Goal: Task Accomplishment & Management: Use online tool/utility

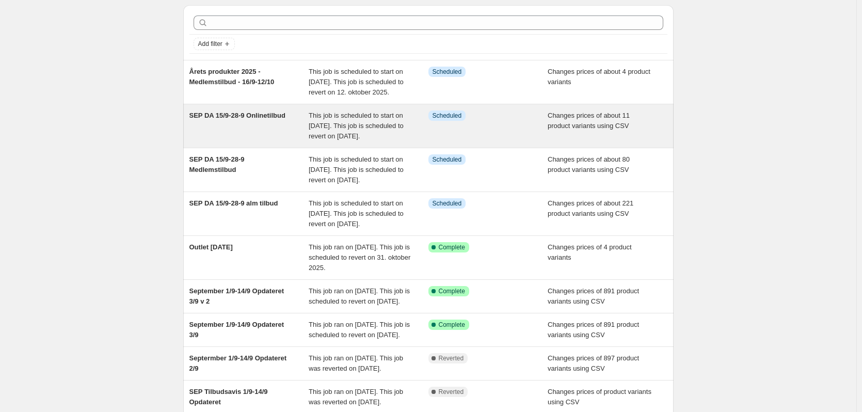
scroll to position [52, 0]
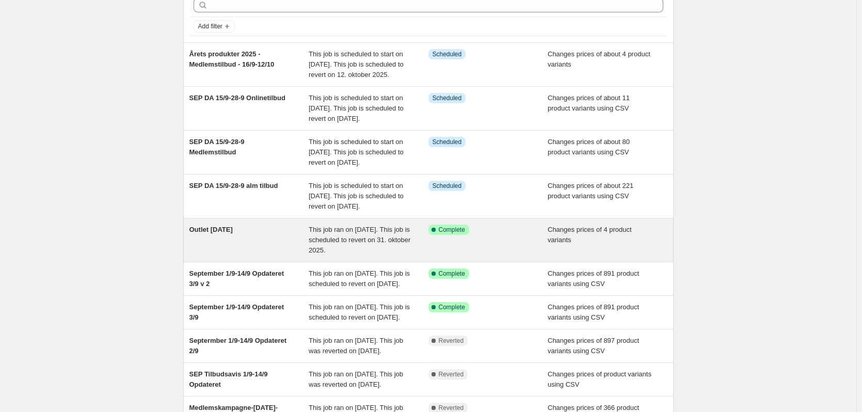
click at [244, 255] on div "Outlet [DATE]" at bounding box center [249, 239] width 120 height 31
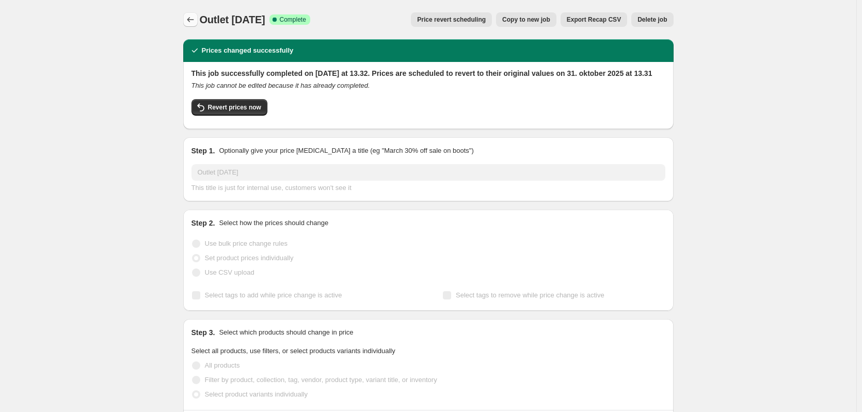
drag, startPoint x: 187, startPoint y: 28, endPoint x: 196, endPoint y: 19, distance: 12.8
click at [189, 28] on div "Outlet [DATE]. This page is ready Outlet [DATE] Success Complete Complete Price…" at bounding box center [428, 19] width 490 height 39
click at [196, 19] on icon "Price change jobs" at bounding box center [190, 19] width 10 height 10
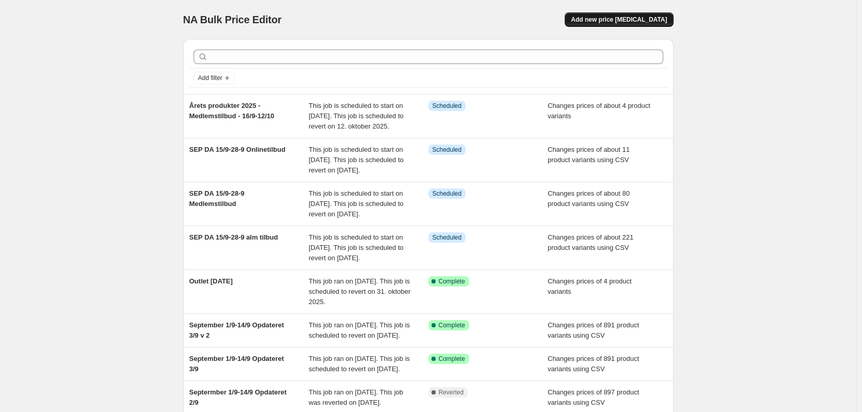
click at [650, 22] on span "Add new price [MEDICAL_DATA]" at bounding box center [619, 19] width 96 height 8
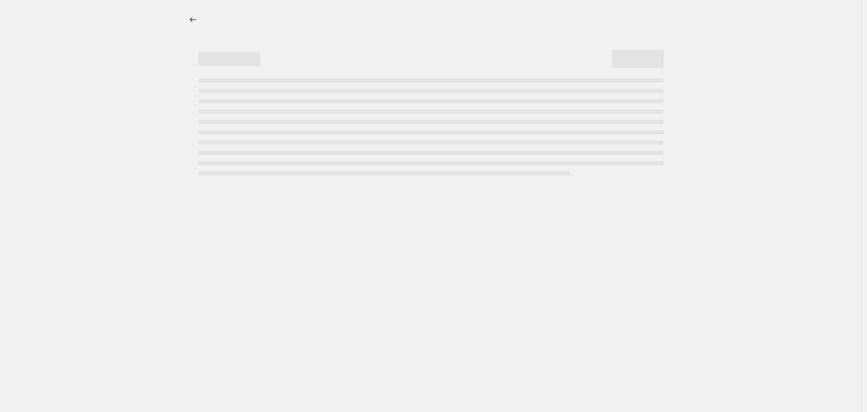
select select "percentage"
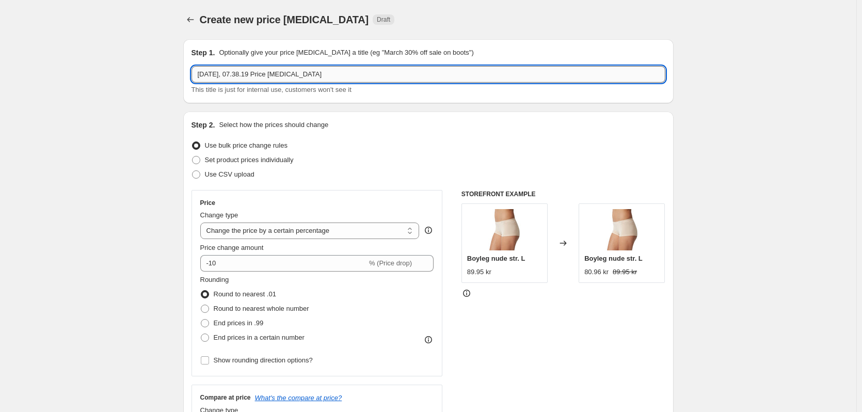
click at [257, 75] on input "[DATE], 07.38.19 Price [MEDICAL_DATA]" at bounding box center [428, 74] width 474 height 17
type input "Outlet [DATE]"
click at [247, 163] on span "Set product prices individually" at bounding box center [249, 160] width 89 height 8
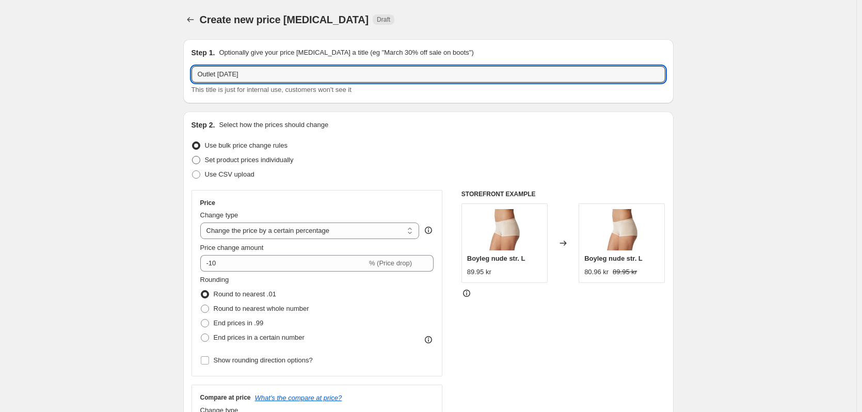
click at [192, 156] on input "Set product prices individually" at bounding box center [192, 156] width 1 height 1
radio input "true"
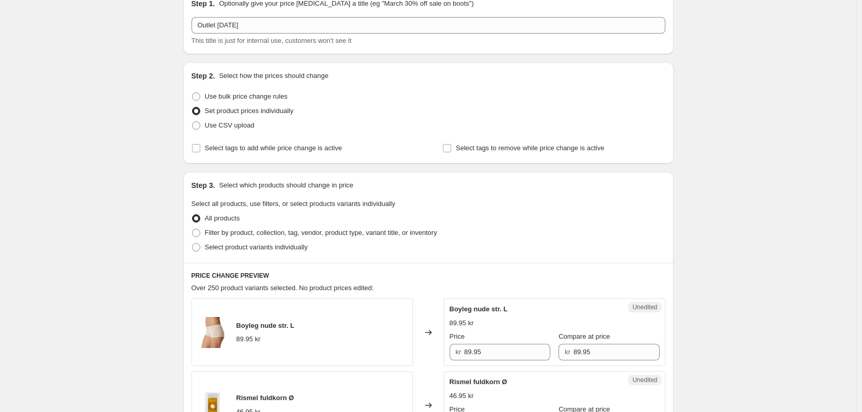
scroll to position [52, 0]
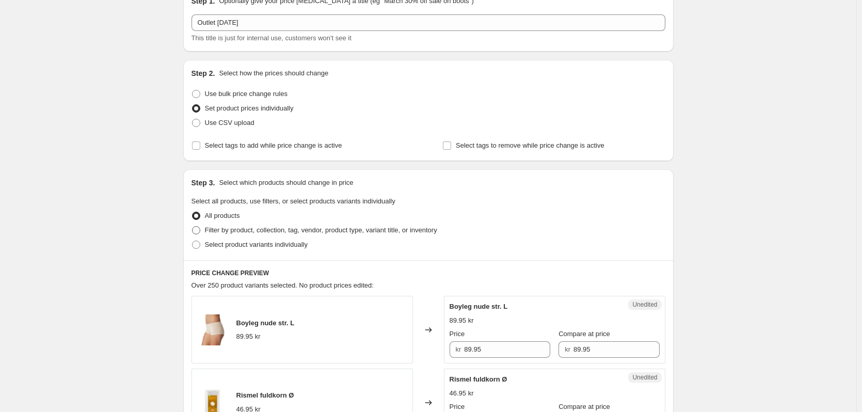
click at [226, 233] on span "Filter by product, collection, tag, vendor, product type, variant title, or inv…" at bounding box center [321, 230] width 232 height 8
click at [192, 226] on input "Filter by product, collection, tag, vendor, product type, variant title, or inv…" at bounding box center [192, 226] width 1 height 1
radio input "true"
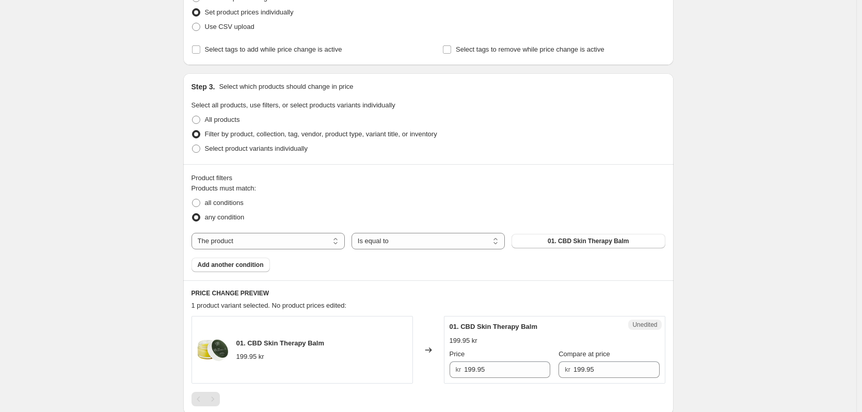
scroll to position [155, 0]
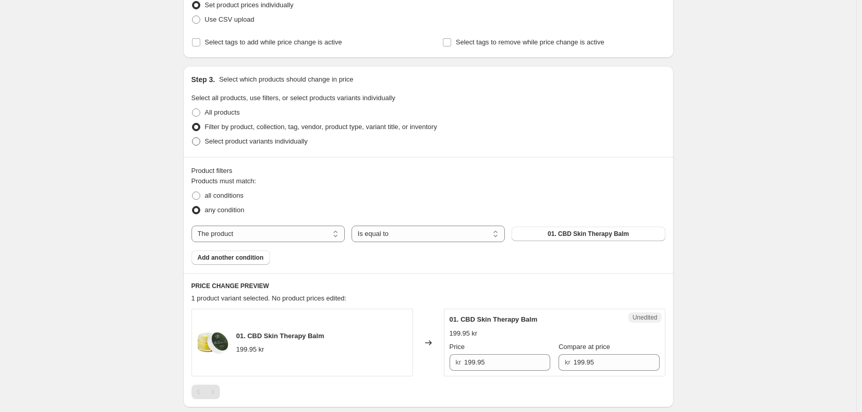
click at [257, 147] on label "Select product variants individually" at bounding box center [249, 141] width 116 height 14
click at [192, 138] on input "Select product variants individually" at bounding box center [192, 137] width 1 height 1
radio input "true"
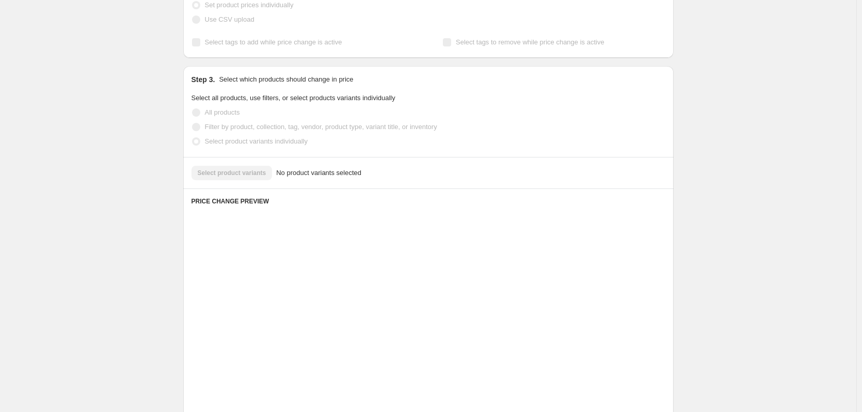
scroll to position [130, 0]
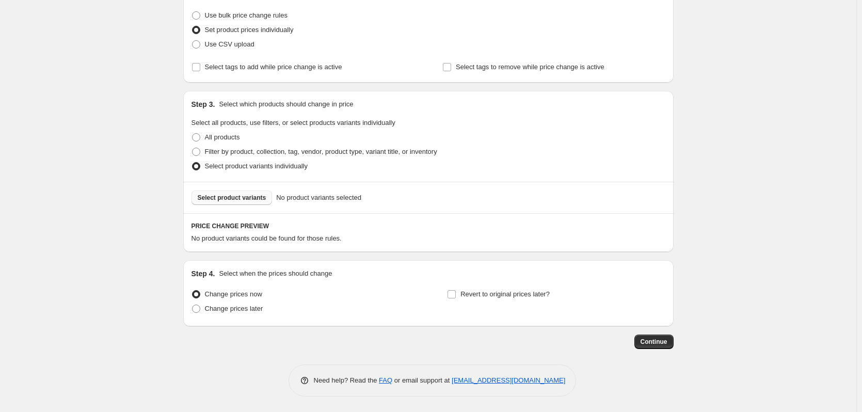
click at [232, 199] on span "Select product variants" at bounding box center [232, 197] width 69 height 8
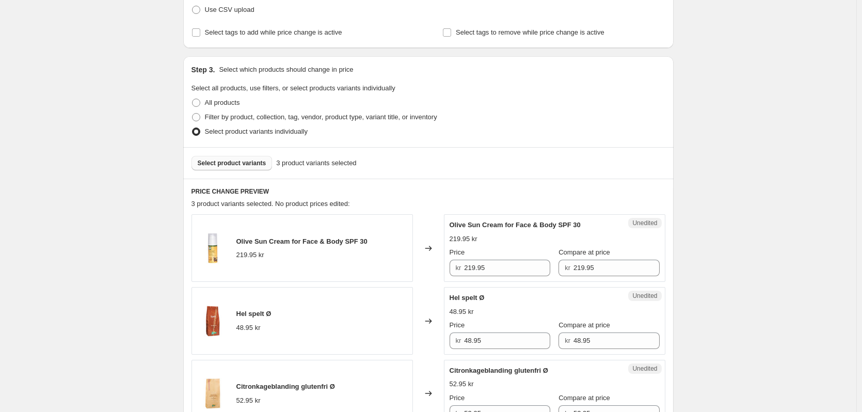
scroll to position [182, 0]
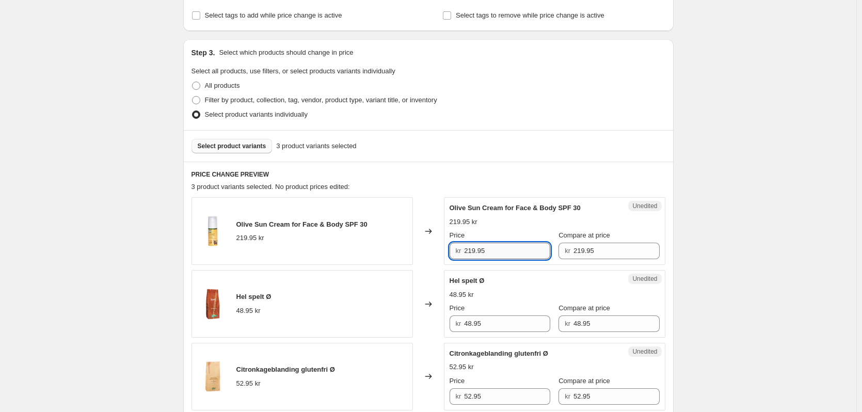
click at [494, 253] on input "219.95" at bounding box center [507, 250] width 86 height 17
drag, startPoint x: 494, startPoint y: 251, endPoint x: 462, endPoint y: 254, distance: 32.1
click at [461, 254] on div "kr 219.95" at bounding box center [499, 250] width 101 height 17
type input "119.95"
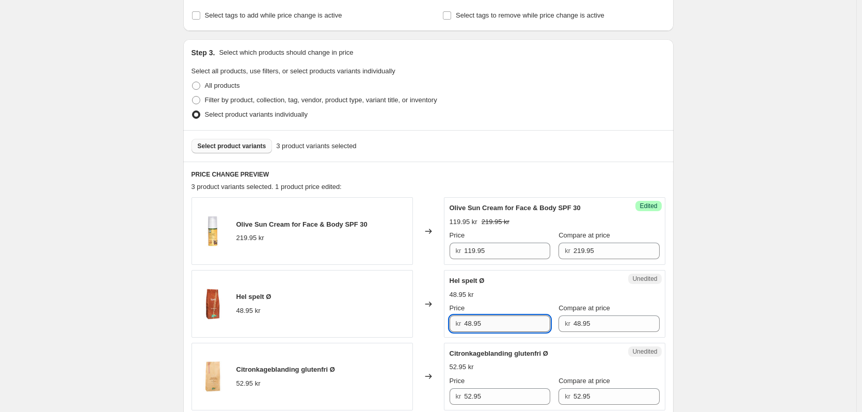
click at [516, 323] on input "48.95" at bounding box center [507, 323] width 86 height 17
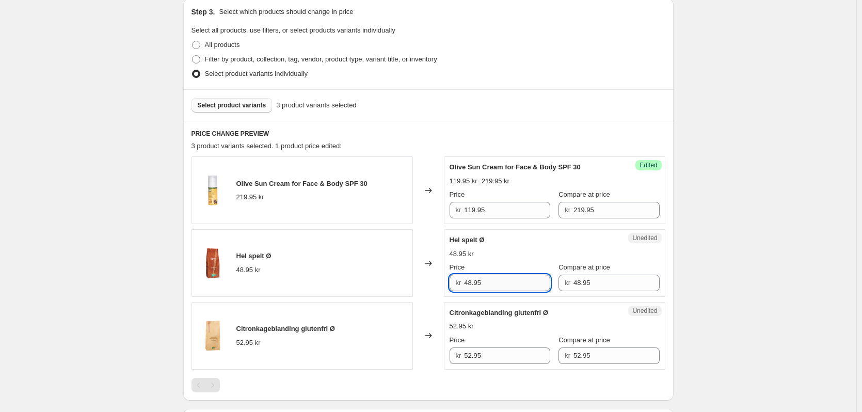
scroll to position [233, 0]
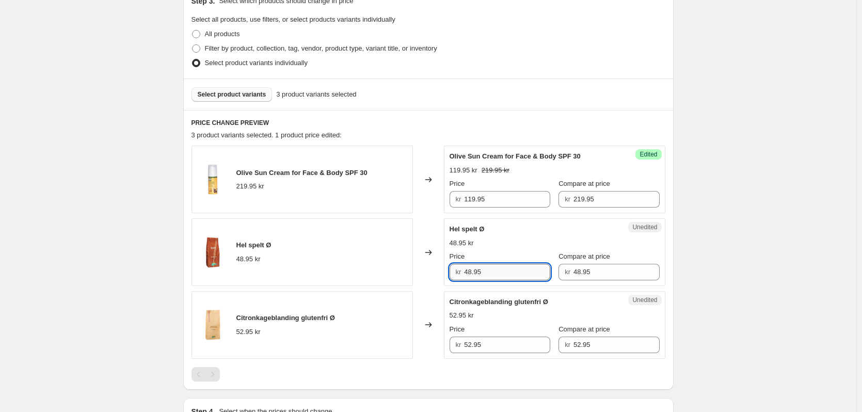
drag, startPoint x: 498, startPoint y: 274, endPoint x: 468, endPoint y: 273, distance: 30.5
click at [468, 273] on input "48.95" at bounding box center [507, 272] width 86 height 17
type input "19.95"
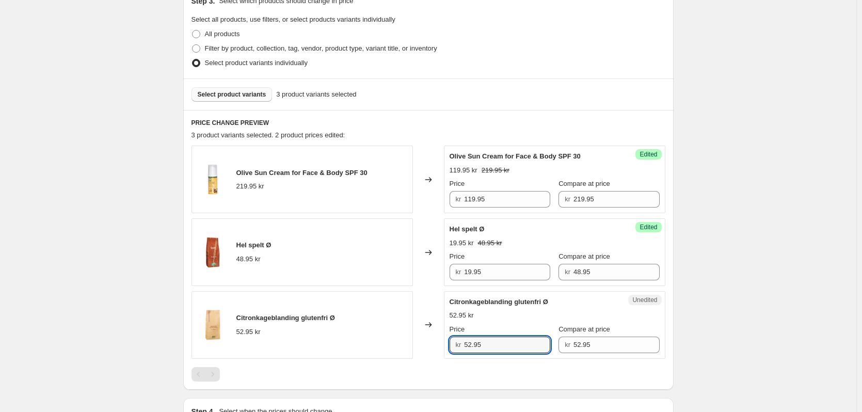
drag, startPoint x: 484, startPoint y: 347, endPoint x: 454, endPoint y: 347, distance: 29.9
click at [454, 347] on div "kr 52.95" at bounding box center [499, 344] width 101 height 17
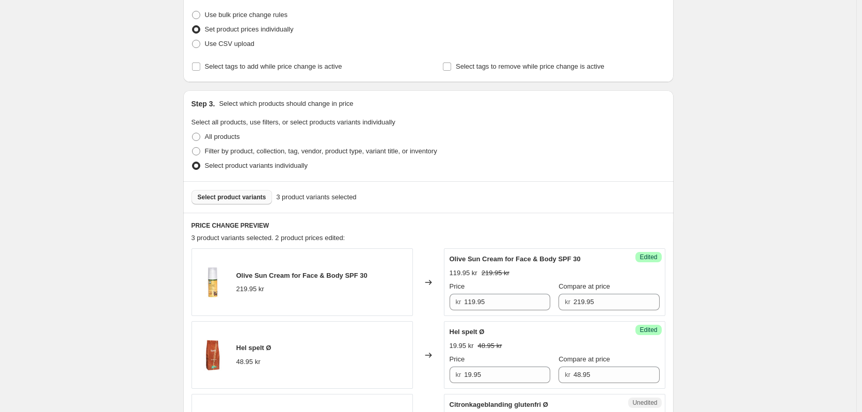
scroll to position [61, 0]
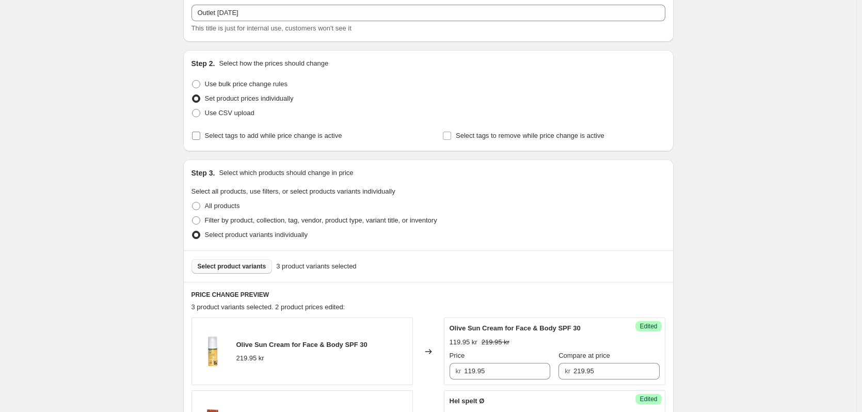
type input "31.95"
click at [281, 134] on span "Select tags to add while price change is active" at bounding box center [273, 136] width 137 height 8
click at [200, 134] on input "Select tags to add while price change is active" at bounding box center [196, 136] width 8 height 8
checkbox input "true"
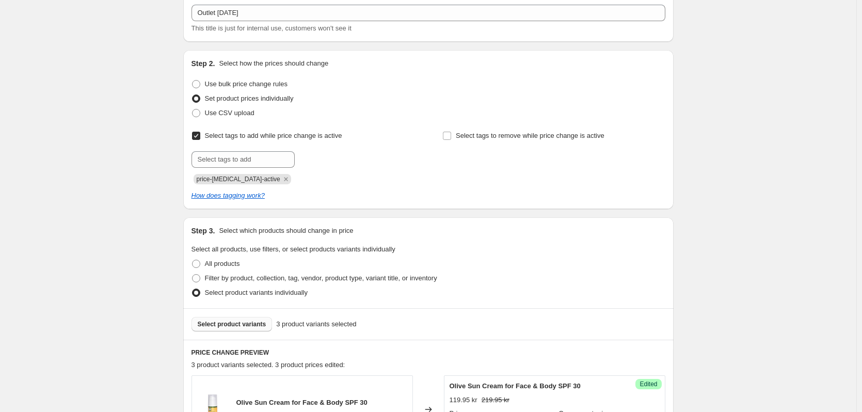
click at [262, 173] on div "price-[MEDICAL_DATA]-active" at bounding box center [302, 178] width 222 height 12
click at [266, 162] on input "text" at bounding box center [242, 159] width 103 height 17
type input "outlet"
click at [325, 163] on button "Add outlet" at bounding box center [318, 158] width 43 height 14
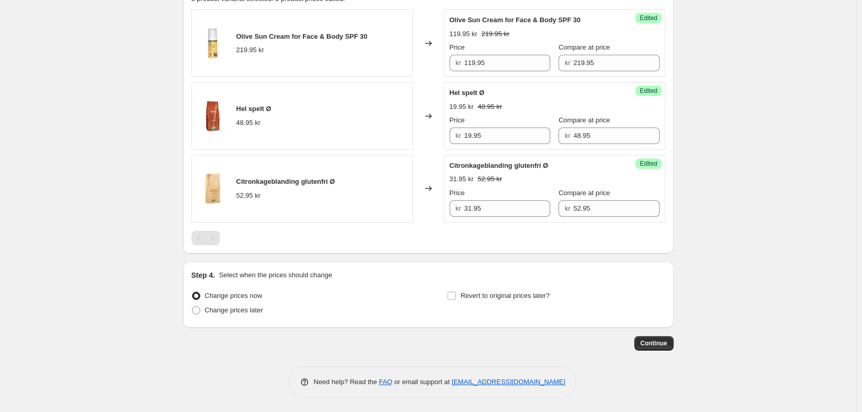
scroll to position [429, 0]
click at [238, 313] on span "Change prices later" at bounding box center [234, 308] width 58 height 10
click at [192, 305] on input "Change prices later" at bounding box center [192, 304] width 1 height 1
radio input "true"
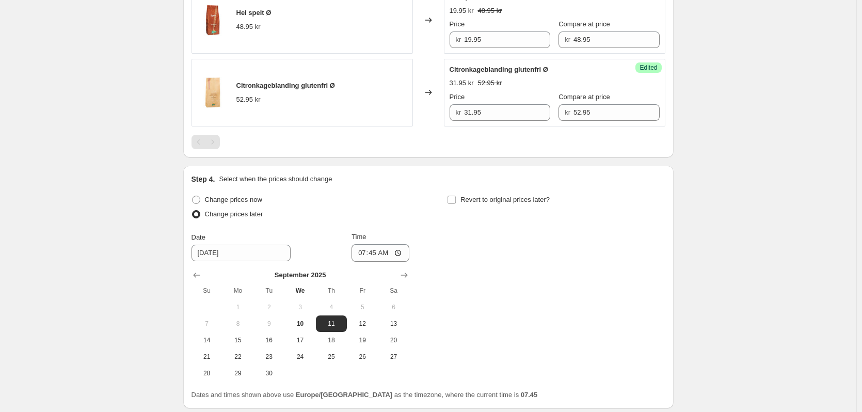
scroll to position [532, 0]
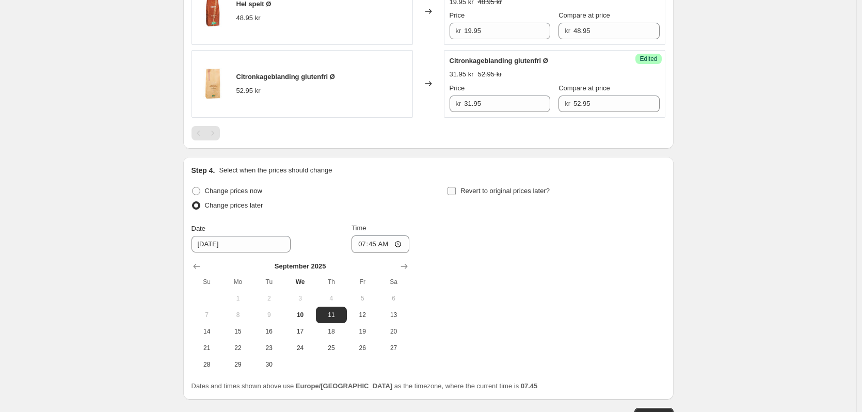
click at [476, 194] on span "Revert to original prices later?" at bounding box center [504, 191] width 89 height 10
click at [456, 194] on input "Revert to original prices later?" at bounding box center [451, 191] width 8 height 8
checkbox input "true"
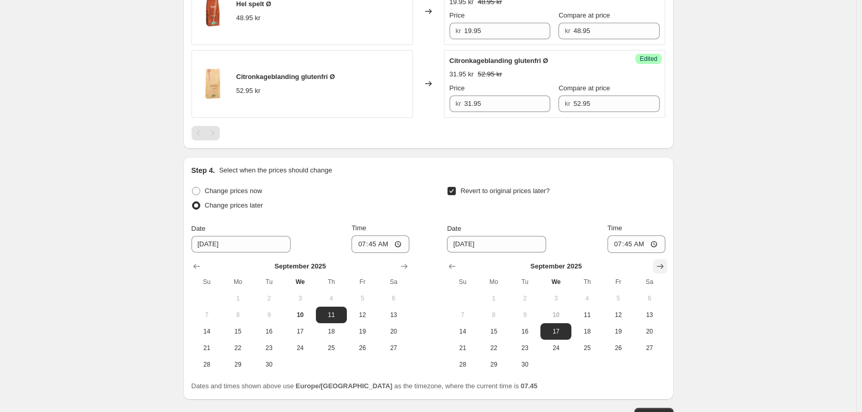
click at [663, 265] on icon "Show next month, October 2025" at bounding box center [660, 266] width 10 height 10
click at [619, 367] on span "31" at bounding box center [618, 364] width 23 height 8
type input "[DATE]"
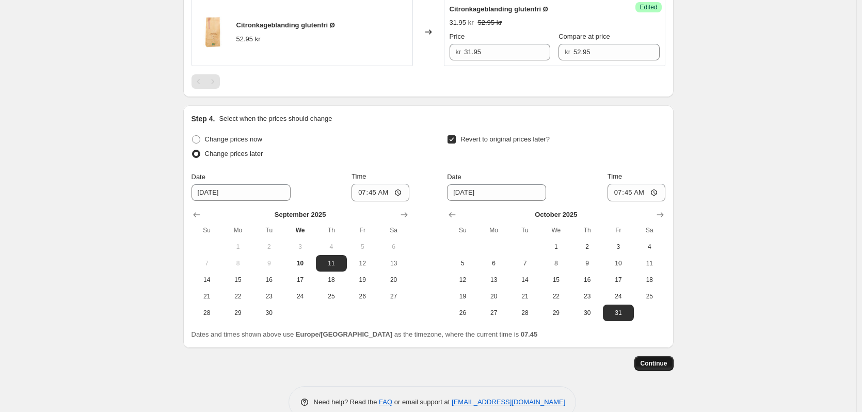
click at [666, 362] on span "Continue" at bounding box center [653, 363] width 27 height 8
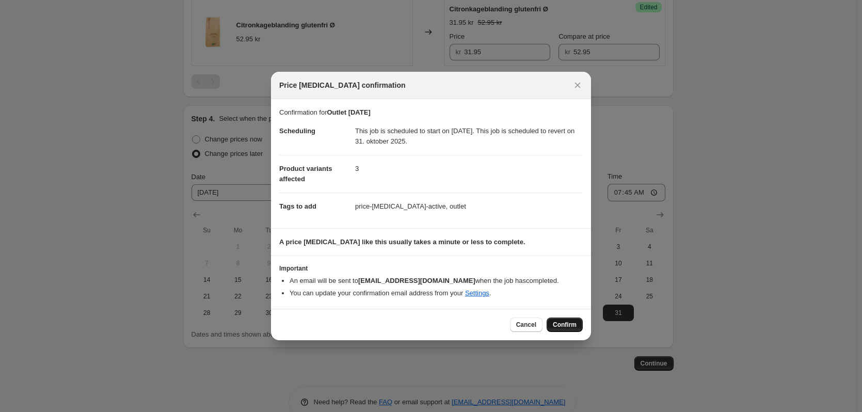
click at [565, 322] on span "Confirm" at bounding box center [565, 324] width 24 height 8
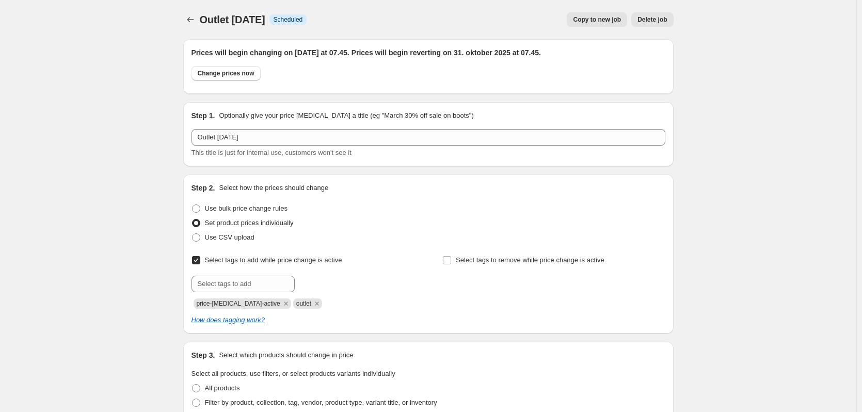
scroll to position [583, 0]
